Goal: Transaction & Acquisition: Register for event/course

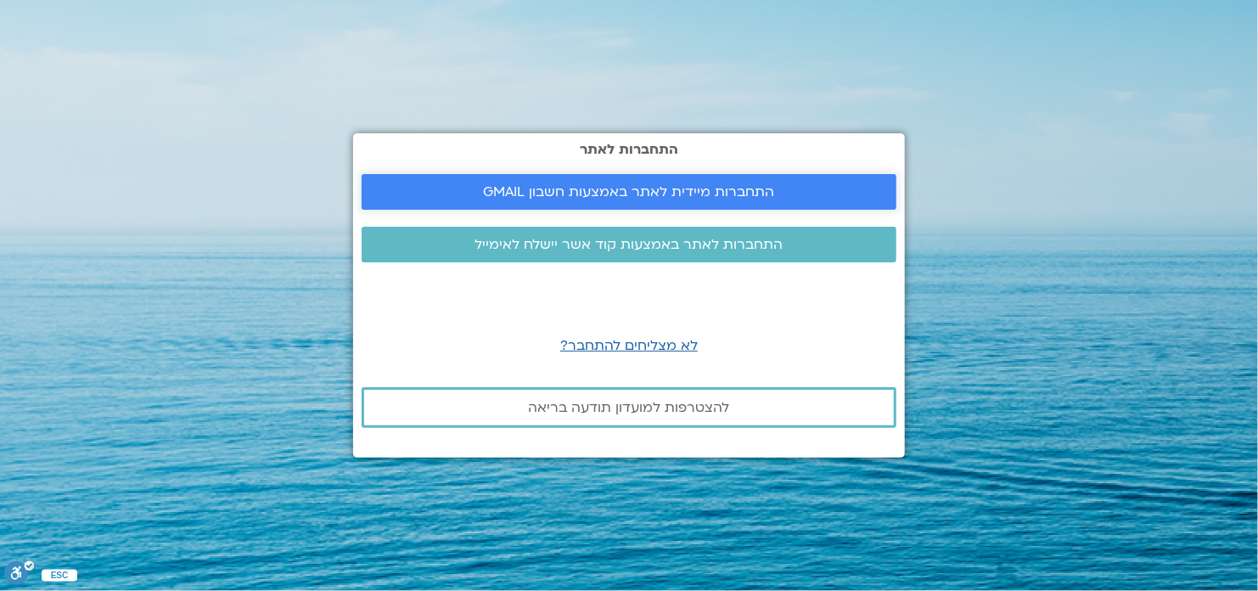
click at [771, 177] on link "התחברות מיידית לאתר באמצעות חשבון GMAIL" at bounding box center [629, 192] width 535 height 36
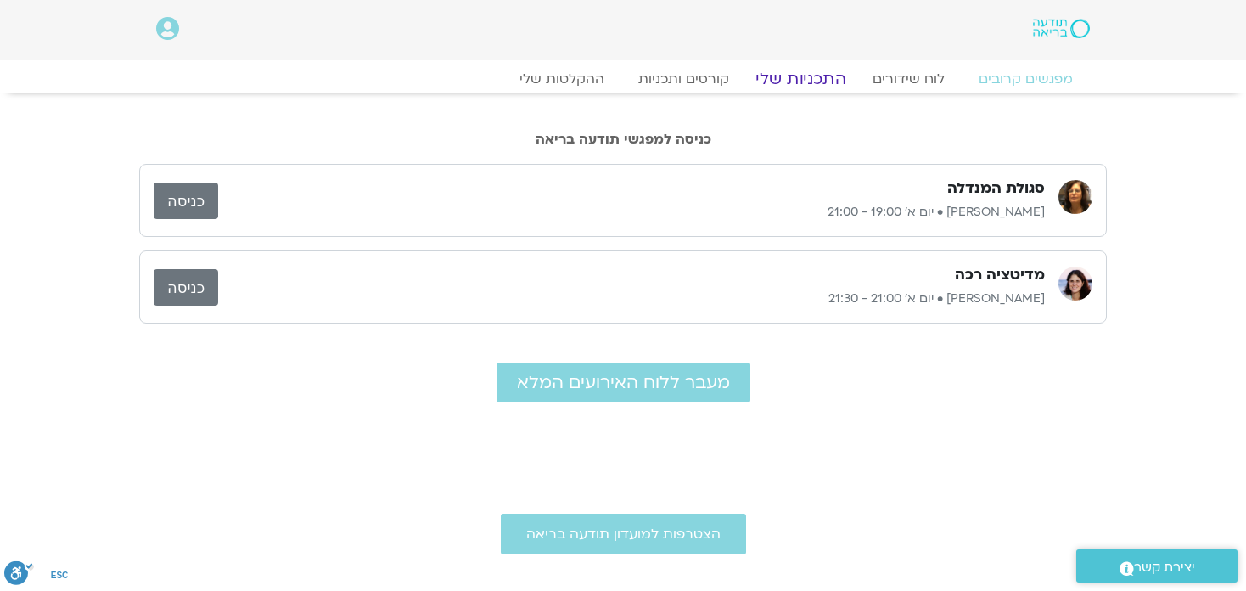
click at [822, 80] on link "התכניות שלי" at bounding box center [801, 79] width 132 height 20
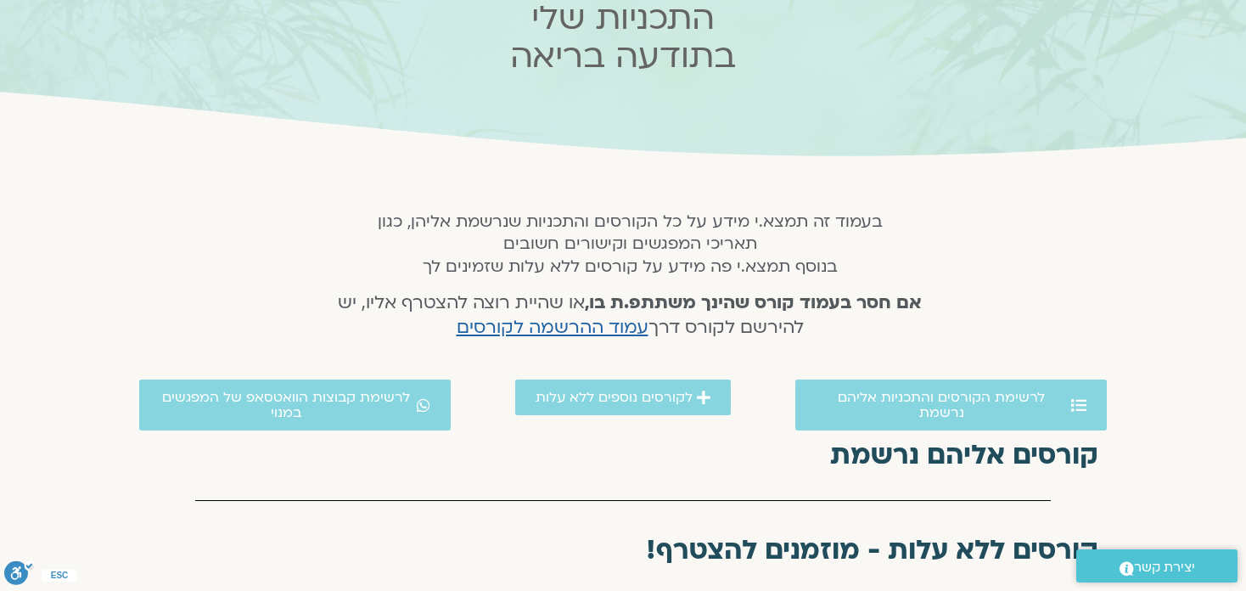
scroll to position [170, 0]
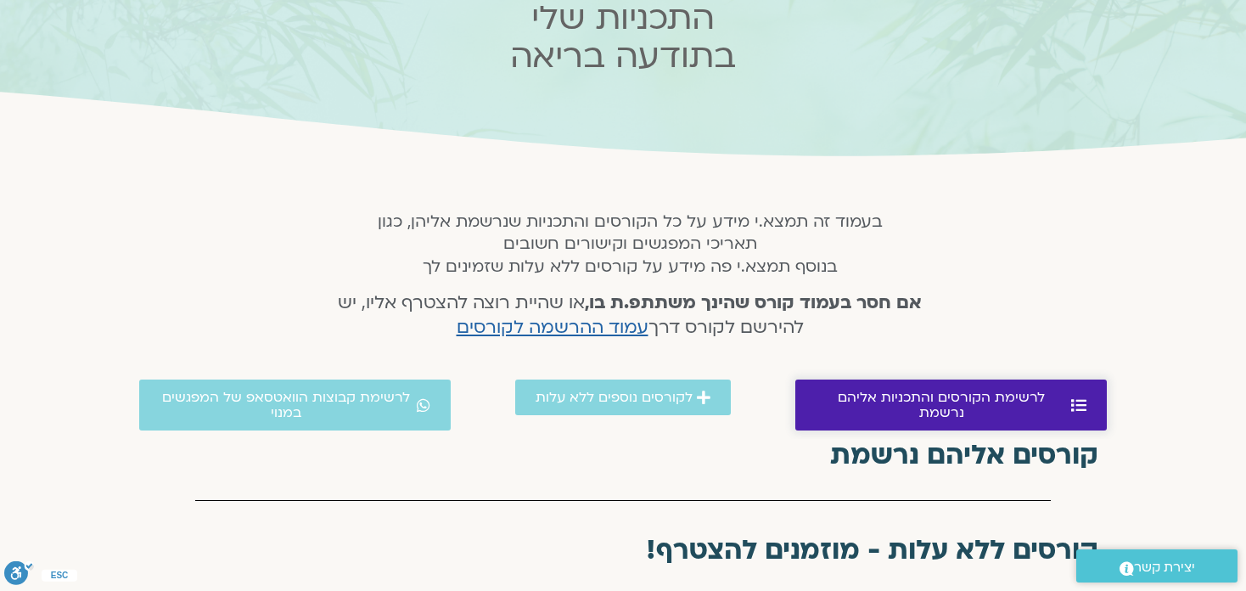
click at [1038, 395] on span "לרשימת הקורסים והתכניות אליהם נרשמת" at bounding box center [941, 405] width 251 height 31
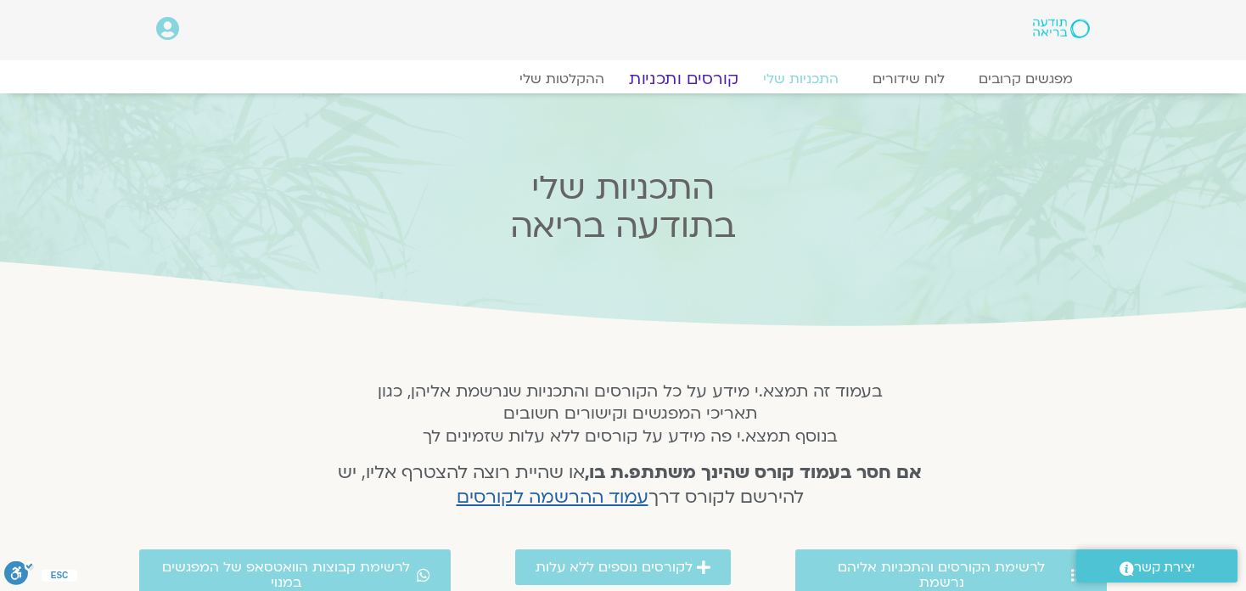
click at [677, 82] on link "קורסים ותכניות" at bounding box center [682, 79] width 149 height 20
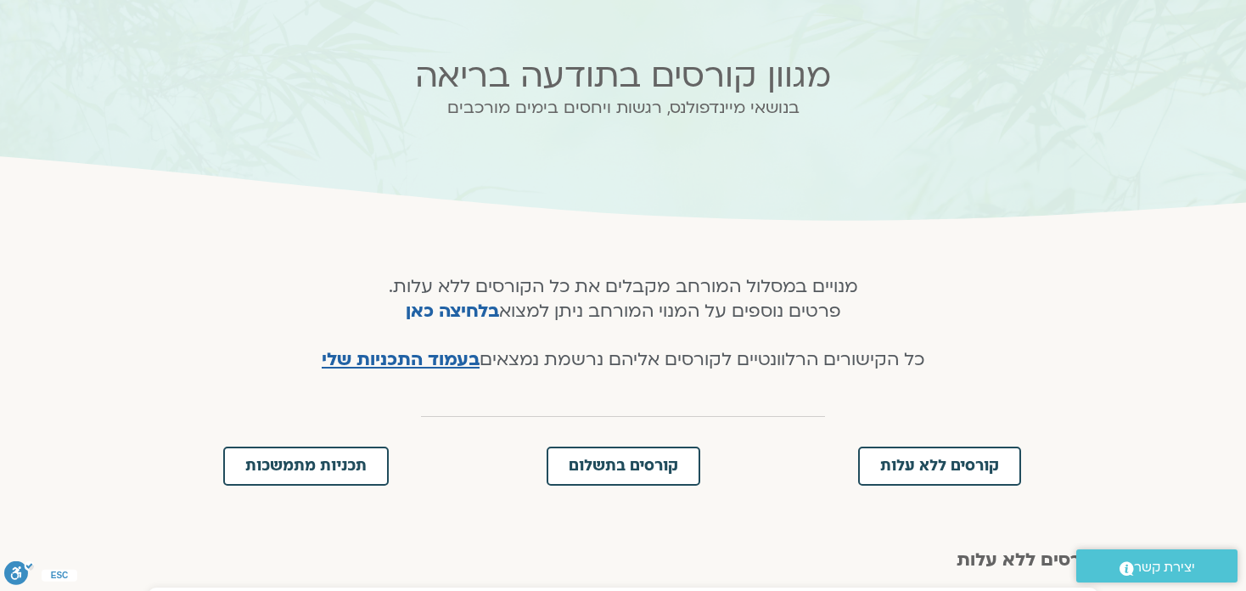
scroll to position [339, 0]
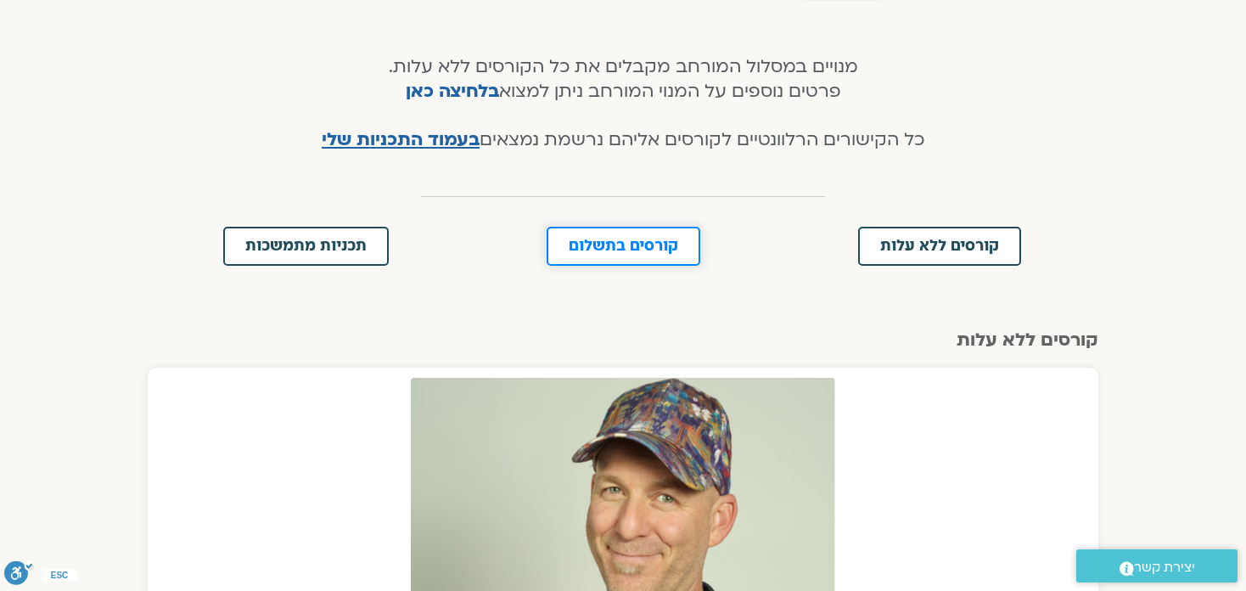
click at [668, 239] on span "קורסים בתשלום" at bounding box center [623, 245] width 109 height 15
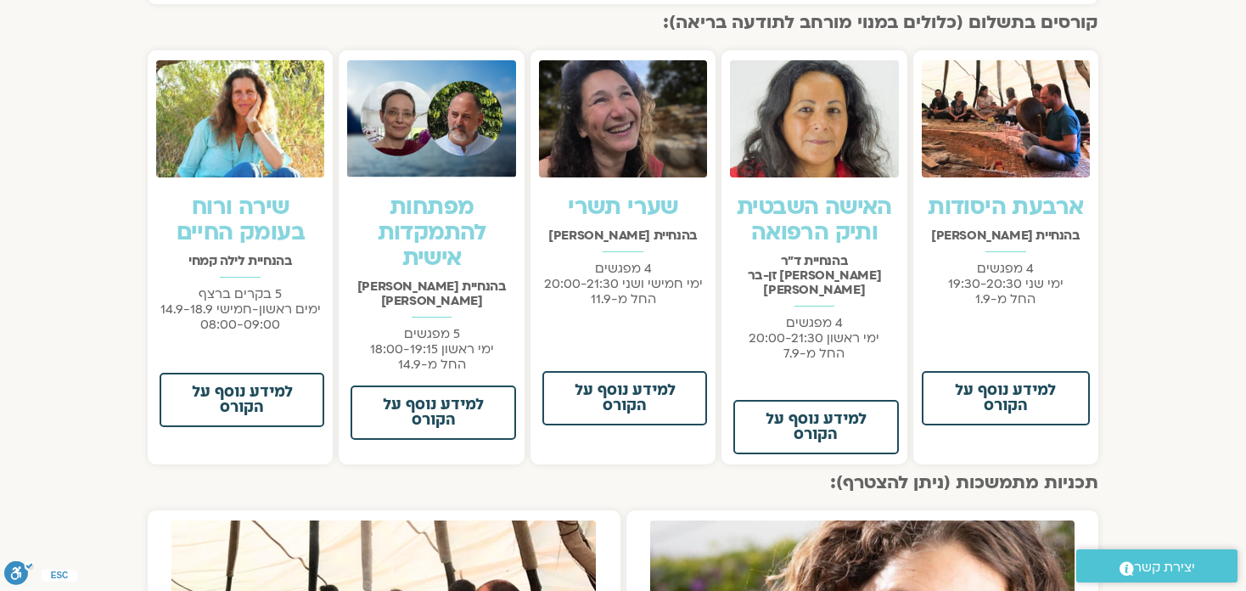
scroll to position [1214, 0]
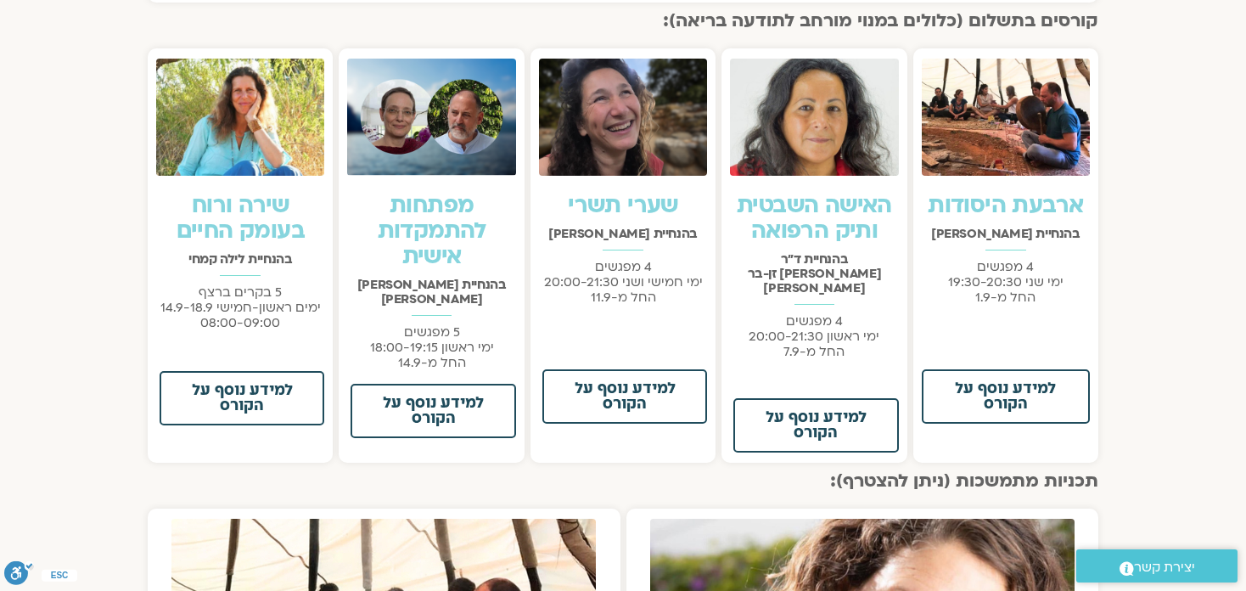
click at [644, 194] on link "שערי תשרי" at bounding box center [623, 205] width 110 height 31
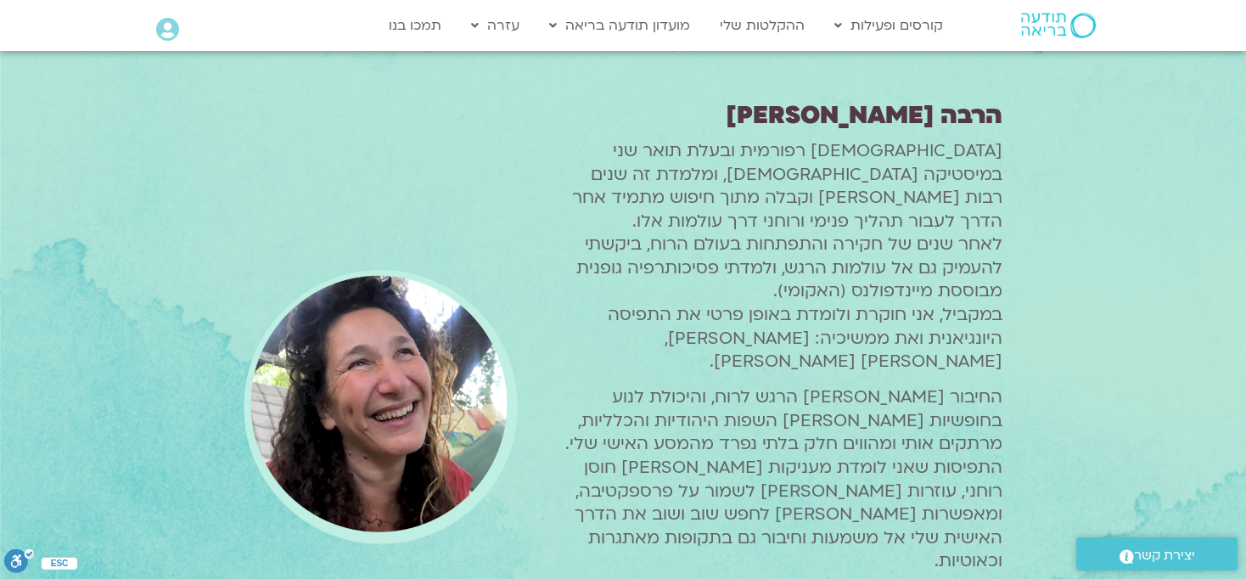
scroll to position [1697, 0]
